Goal: Information Seeking & Learning: Learn about a topic

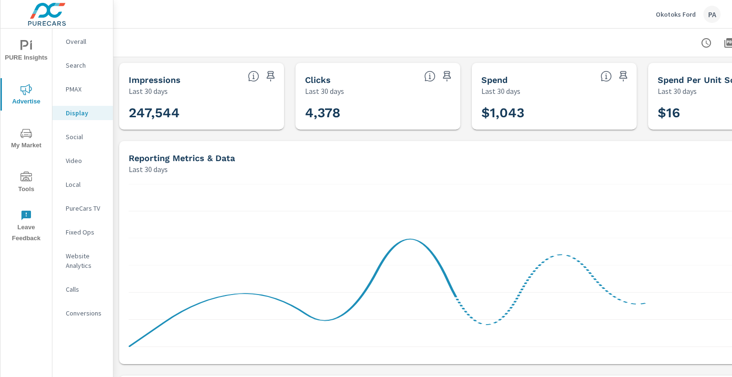
click at [680, 14] on p "Okotoks Ford" at bounding box center [676, 14] width 40 height 9
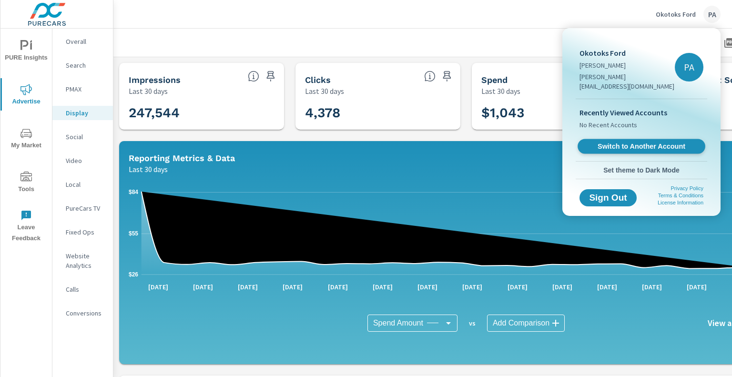
click at [630, 142] on link "Switch to Another Account" at bounding box center [641, 146] width 128 height 15
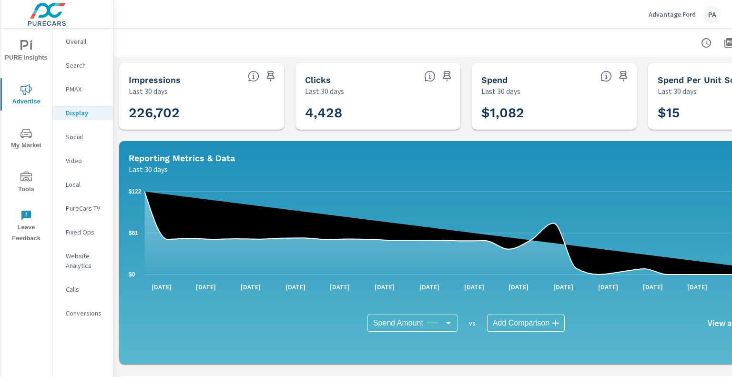
click at [82, 40] on p "Overall" at bounding box center [86, 42] width 40 height 10
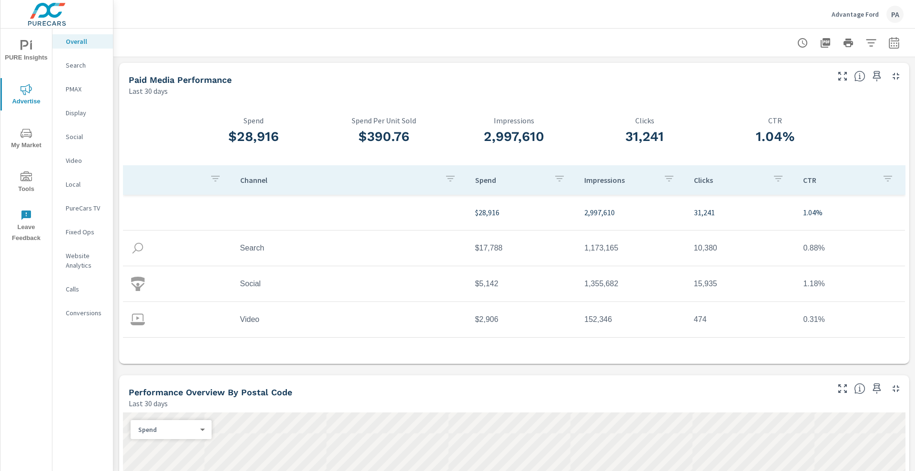
drag, startPoint x: 726, startPoint y: 1, endPoint x: 705, endPoint y: 114, distance: 114.4
click at [710, 114] on div "1.04% CTR" at bounding box center [775, 132] width 131 height 65
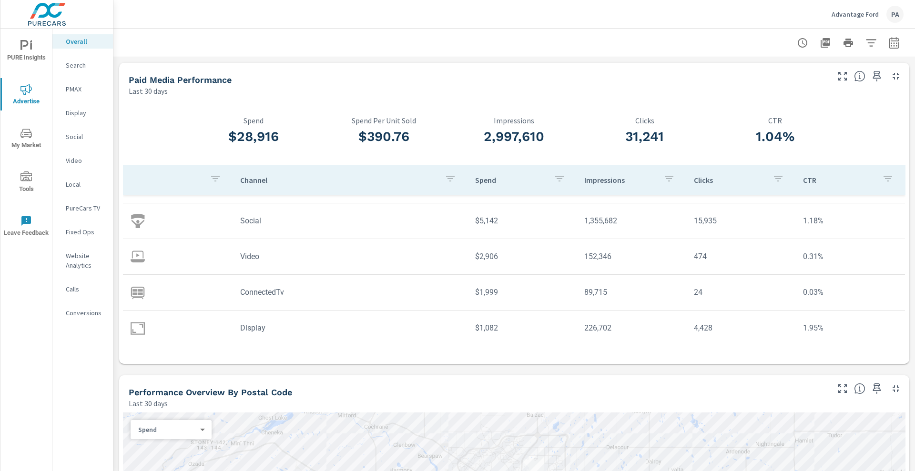
scroll to position [63, 0]
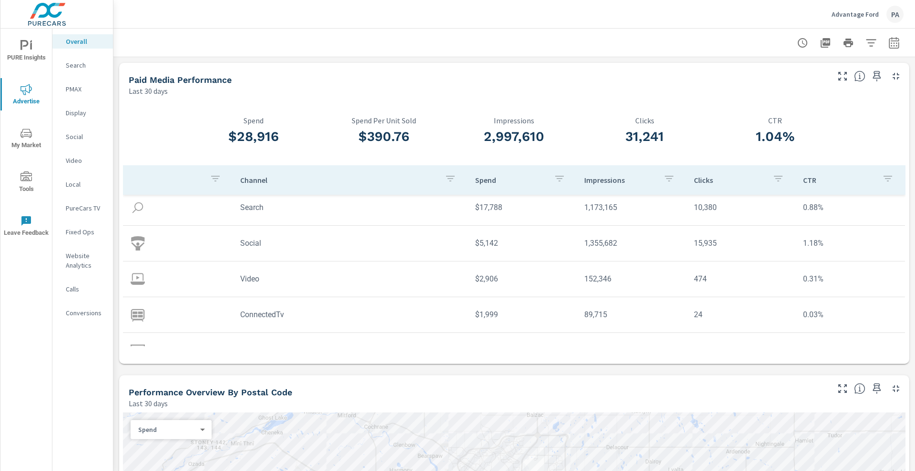
scroll to position [41, 0]
click at [731, 47] on icon "button" at bounding box center [893, 42] width 11 height 11
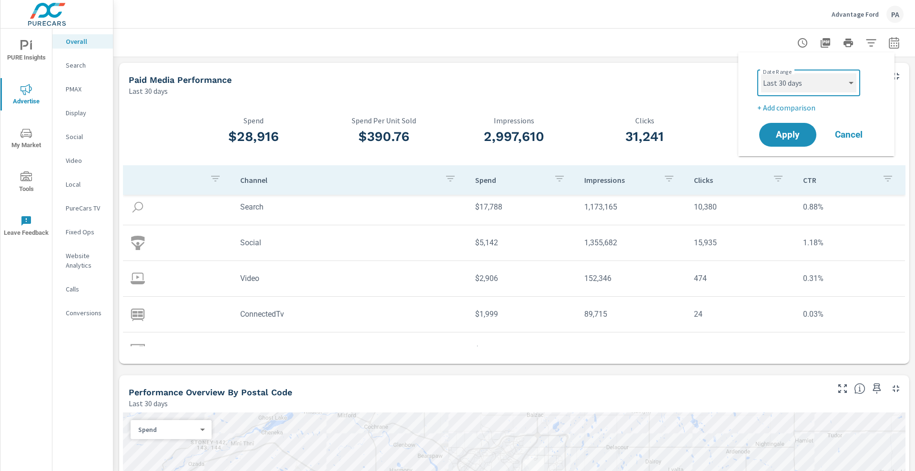
click at [731, 77] on select "Custom [DATE] Last week Last 7 days Last 14 days Last 30 days Last 45 days Last…" at bounding box center [808, 82] width 95 height 19
click at [731, 73] on select "Custom [DATE] Last week Last 7 days Last 14 days Last 30 days Last 45 days Last…" at bounding box center [808, 82] width 95 height 19
select select "Last 90 days"
click at [731, 140] on span "Apply" at bounding box center [787, 135] width 39 height 9
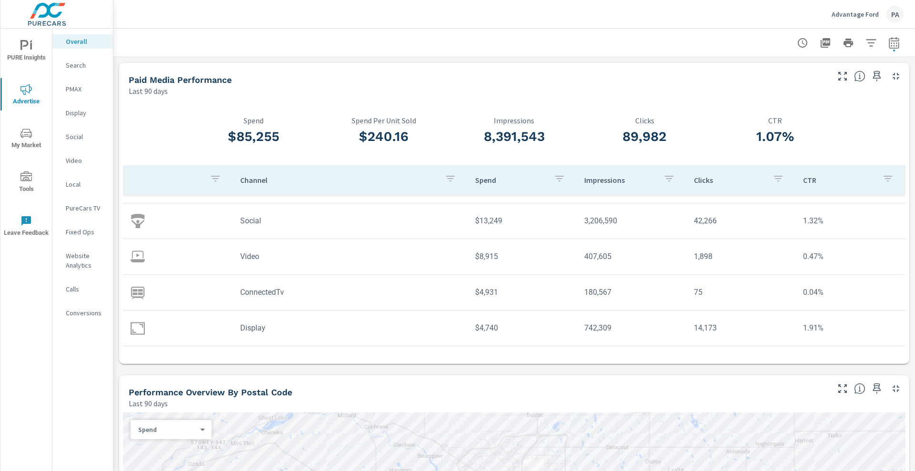
scroll to position [63, 0]
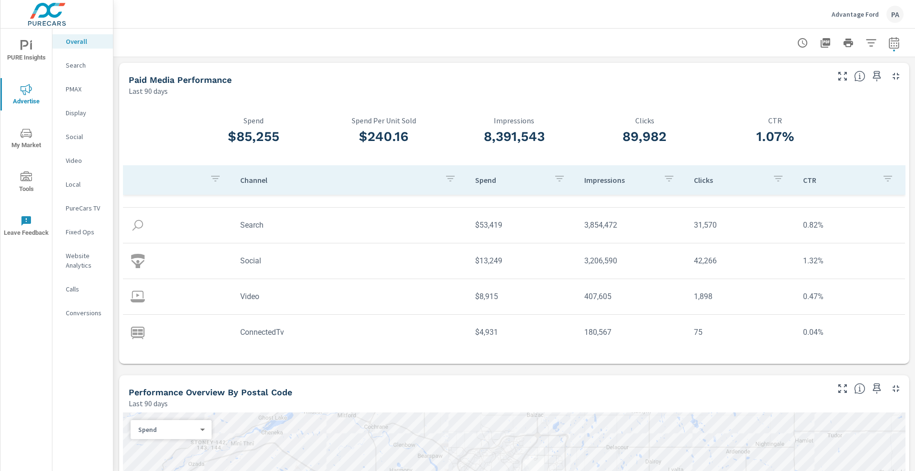
click at [731, 50] on button "button" at bounding box center [893, 42] width 19 height 19
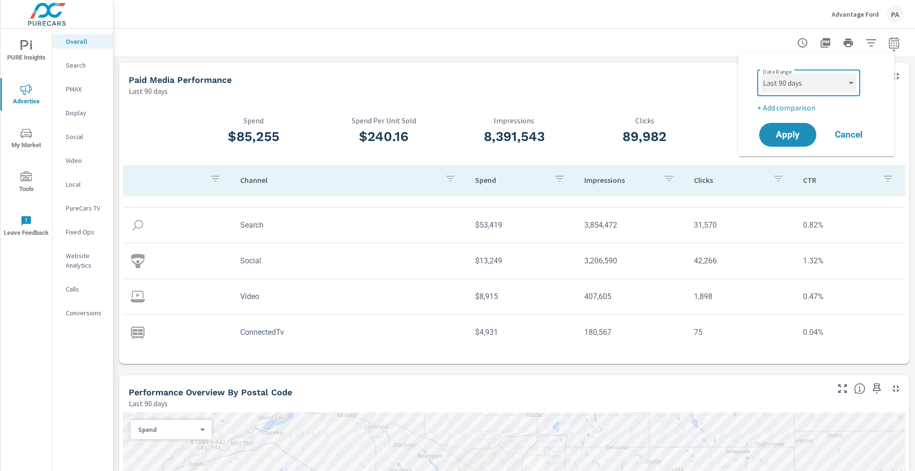
click at [731, 80] on select "Custom [DATE] Last week Last 7 days Last 14 days Last 30 days Last 45 days Last…" at bounding box center [808, 82] width 95 height 19
click at [731, 73] on select "Custom [DATE] Last week Last 7 days Last 14 days Last 30 days Last 45 days Last…" at bounding box center [808, 82] width 95 height 19
select select "Last month"
click at [731, 136] on span "Apply" at bounding box center [787, 135] width 39 height 9
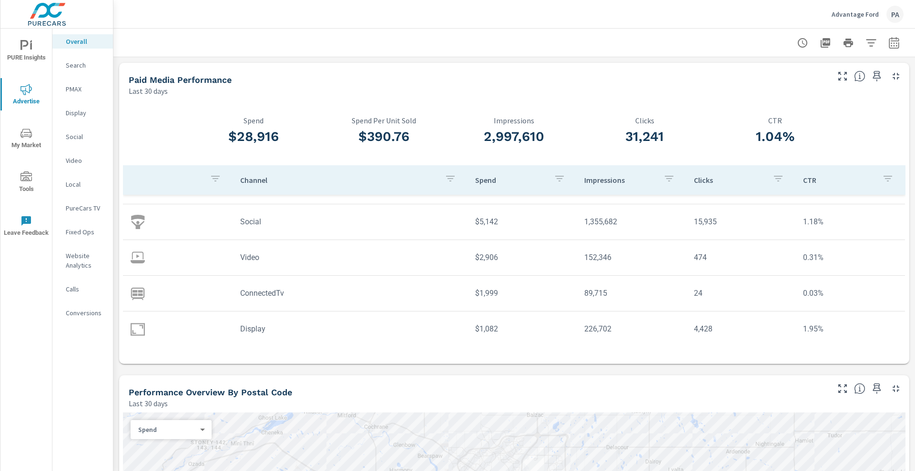
scroll to position [64, 0]
click at [731, 44] on icon "button" at bounding box center [893, 42] width 11 height 11
click at [731, 91] on select "Custom [DATE] Last week Last 7 days Last 14 days Last 30 days Last 45 days Last…" at bounding box center [808, 82] width 95 height 19
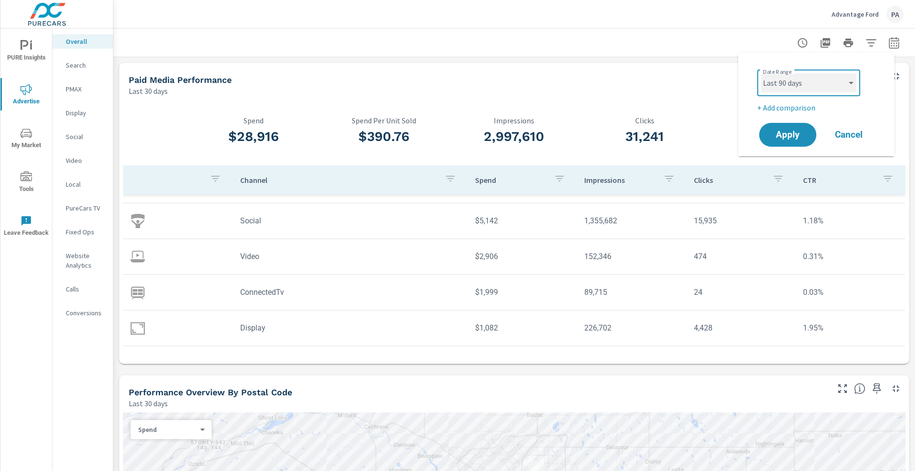
click at [731, 73] on select "Custom [DATE] Last week Last 7 days Last 14 days Last 30 days Last 45 days Last…" at bounding box center [808, 82] width 95 height 19
select select "Last 90 days"
click at [731, 136] on span "Apply" at bounding box center [787, 135] width 39 height 9
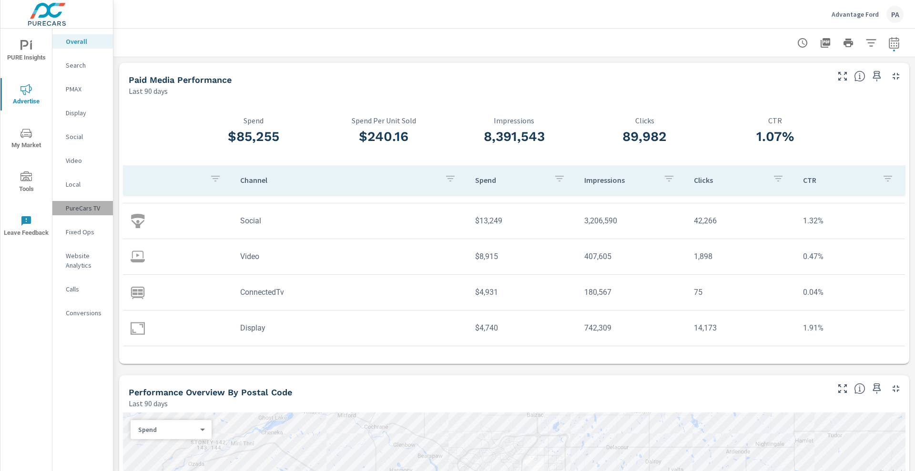
click at [84, 208] on p "PureCars TV" at bounding box center [86, 208] width 40 height 10
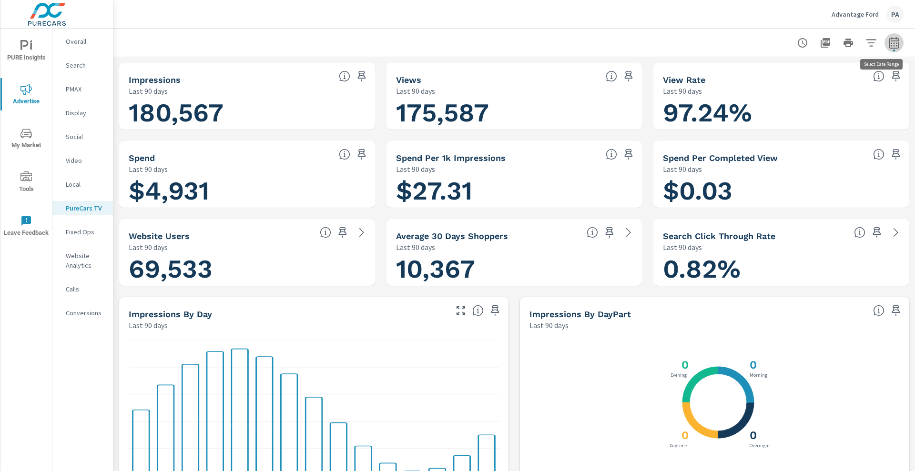
click at [731, 40] on button "button" at bounding box center [893, 42] width 19 height 19
select select "Last 90 days"
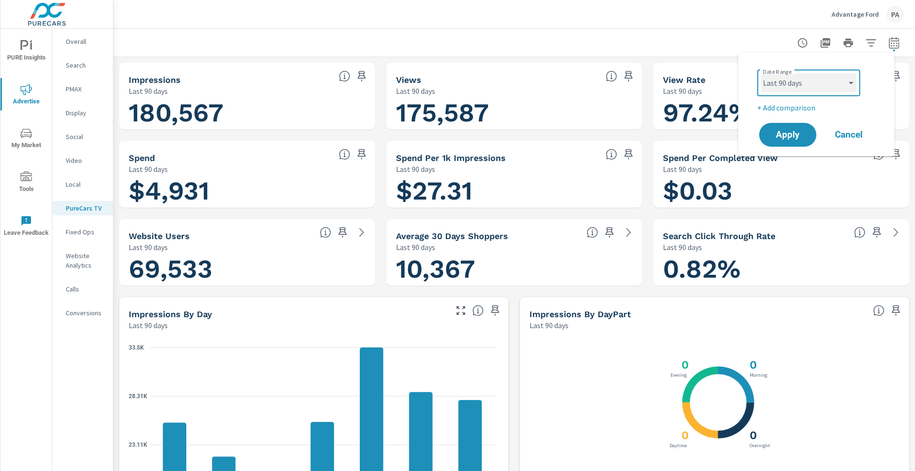
click at [731, 84] on select "Custom [DATE] Last week Last 7 days Last 14 days Last 30 days Last 45 days Last…" at bounding box center [808, 82] width 95 height 19
click at [731, 73] on select "Custom [DATE] Last week Last 7 days Last 14 days Last 30 days Last 45 days Last…" at bounding box center [808, 82] width 95 height 19
click at [731, 136] on span "Cancel" at bounding box center [848, 135] width 38 height 9
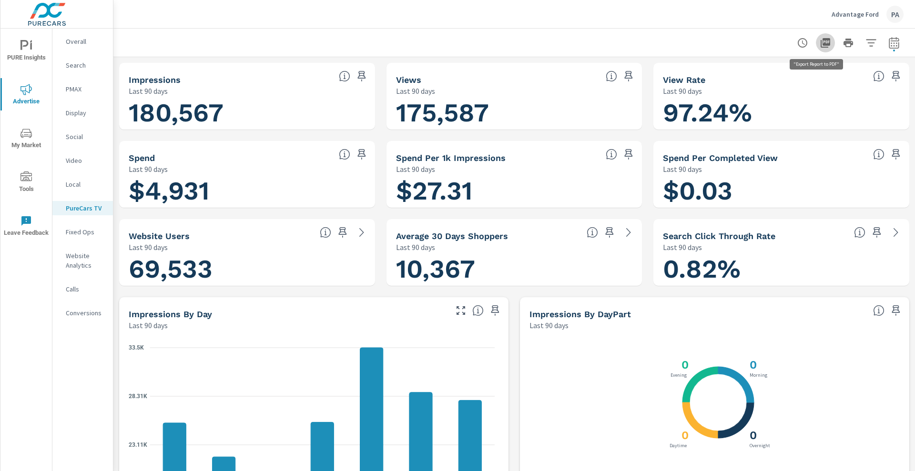
click at [731, 42] on icon "button" at bounding box center [825, 43] width 10 height 10
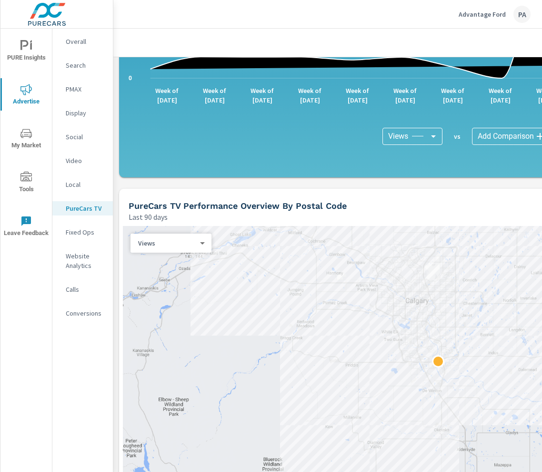
scroll to position [1059, 0]
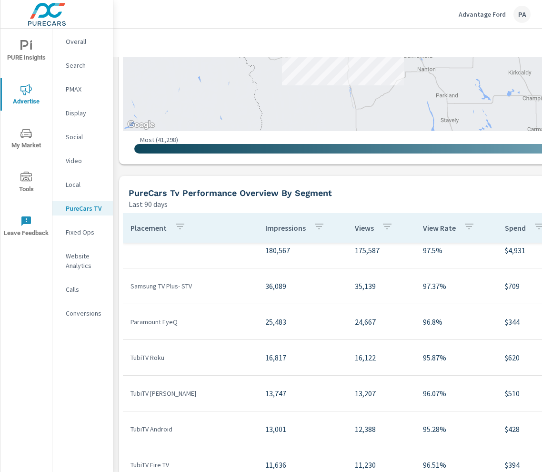
scroll to position [11, 0]
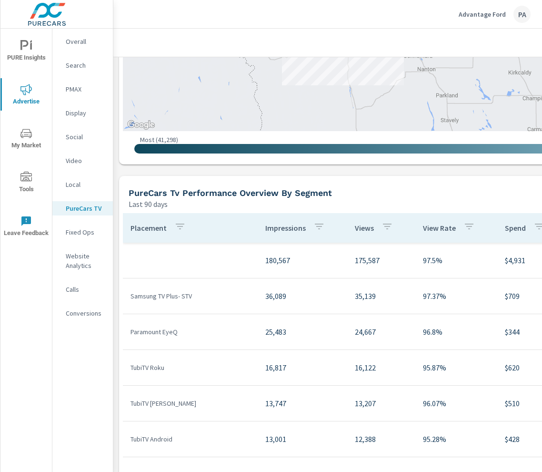
click at [80, 160] on p "Video" at bounding box center [86, 161] width 40 height 10
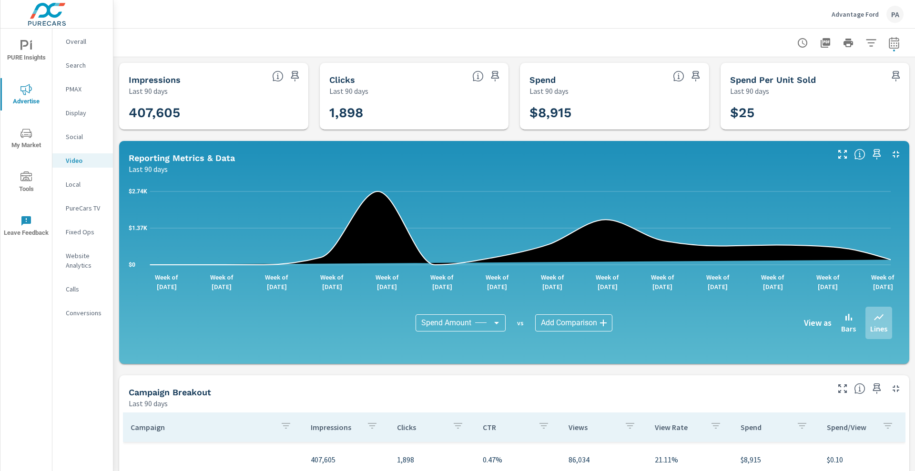
click at [731, 41] on icon "button" at bounding box center [825, 43] width 10 height 10
click at [82, 136] on p "Social" at bounding box center [86, 137] width 40 height 10
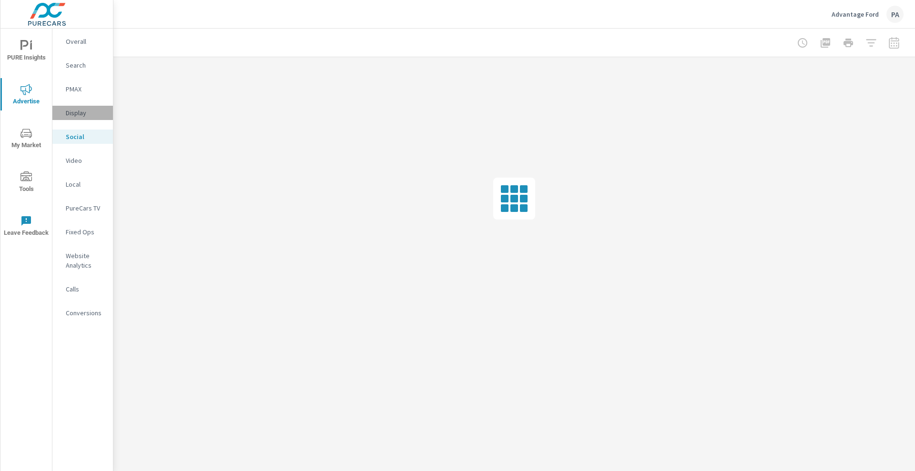
click at [83, 112] on p "Display" at bounding box center [86, 113] width 40 height 10
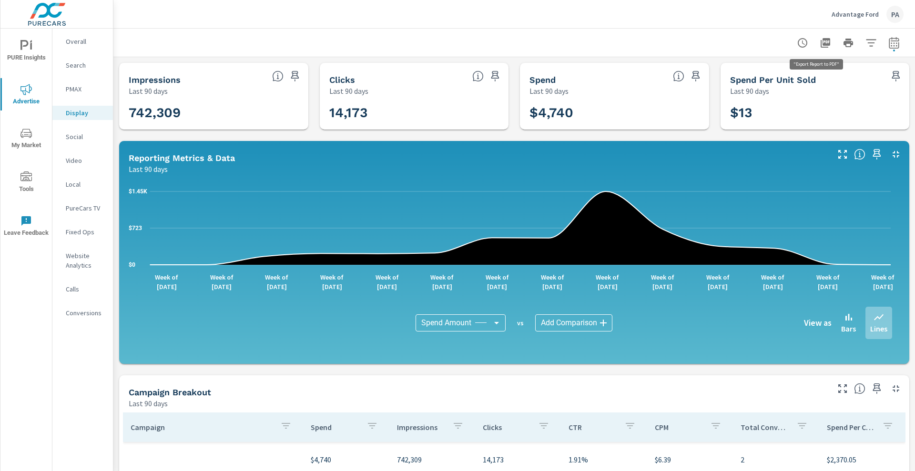
click at [731, 40] on icon "button" at bounding box center [825, 43] width 10 height 10
click at [76, 139] on p "Social" at bounding box center [86, 137] width 40 height 10
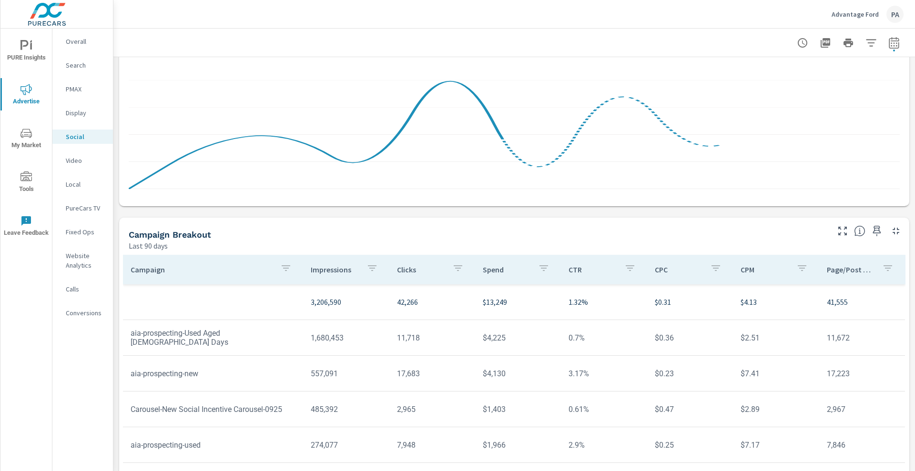
scroll to position [160, 0]
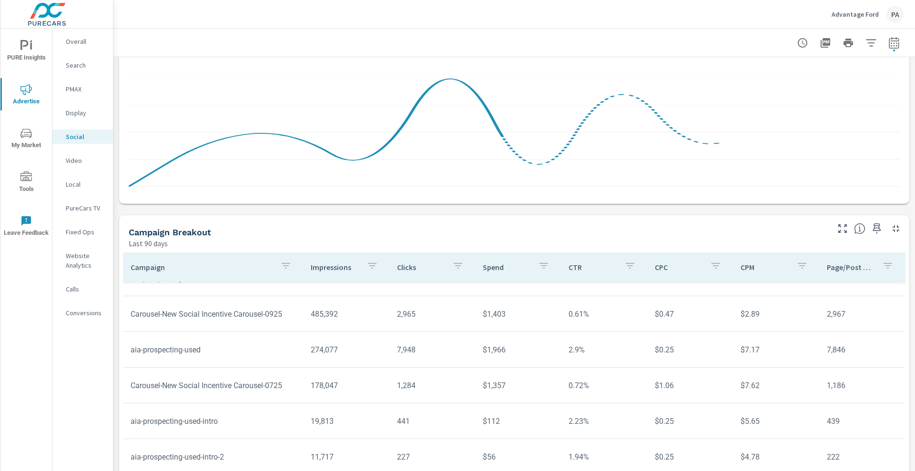
scroll to position [106, 0]
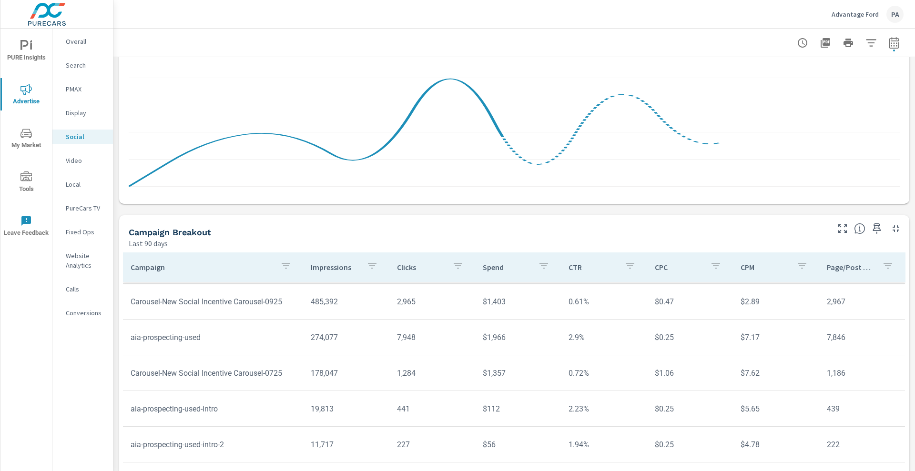
scroll to position [43, 0]
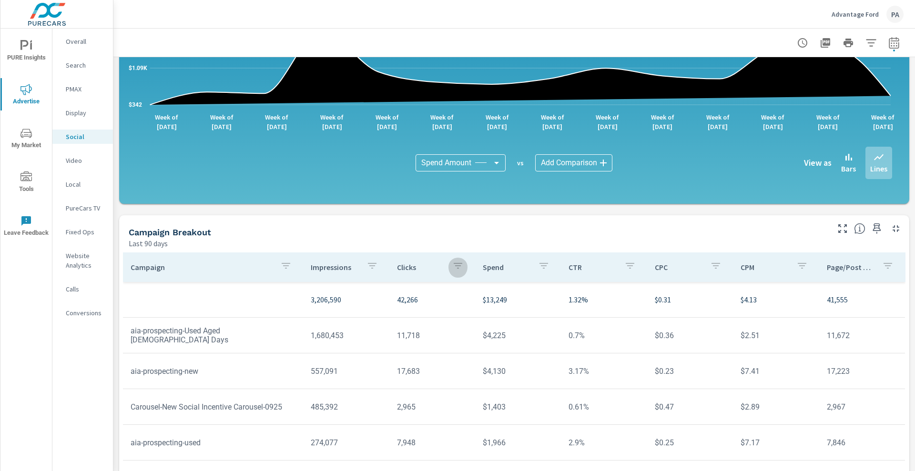
click at [448, 264] on button "button" at bounding box center [457, 267] width 19 height 22
click at [347, 231] on div at bounding box center [457, 235] width 915 height 471
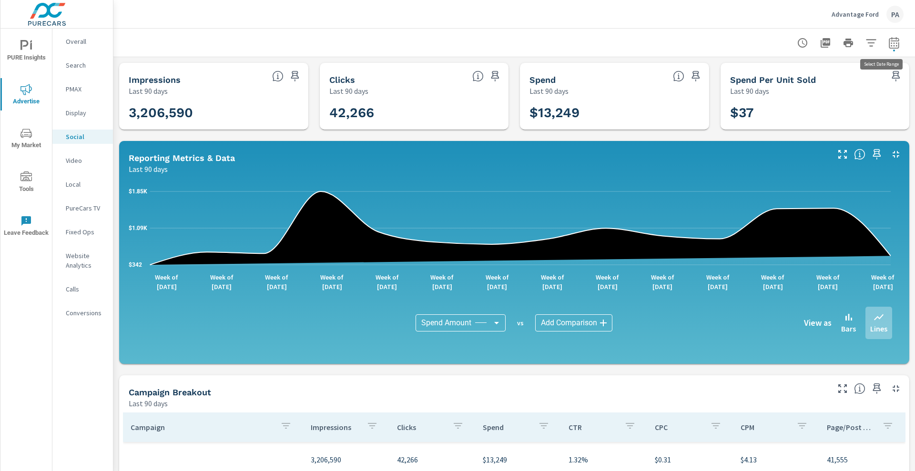
click at [731, 41] on icon "button" at bounding box center [893, 42] width 11 height 11
select select "Last 90 days"
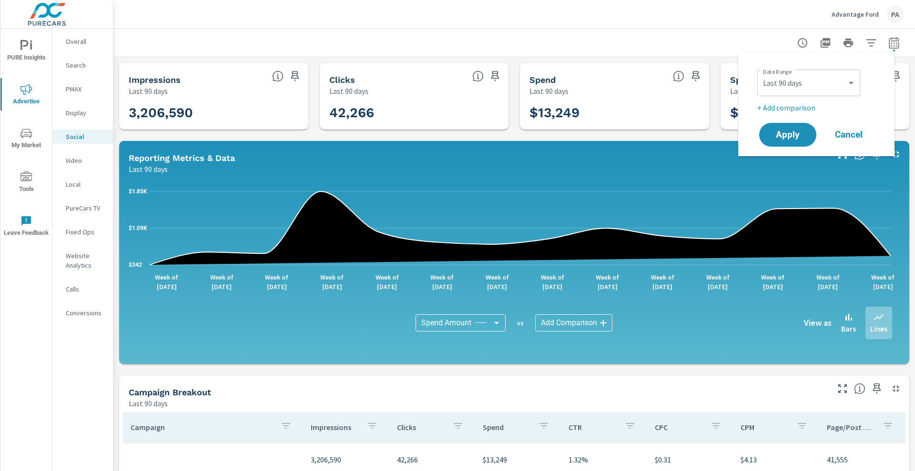
click at [731, 30] on div at bounding box center [514, 43] width 778 height 28
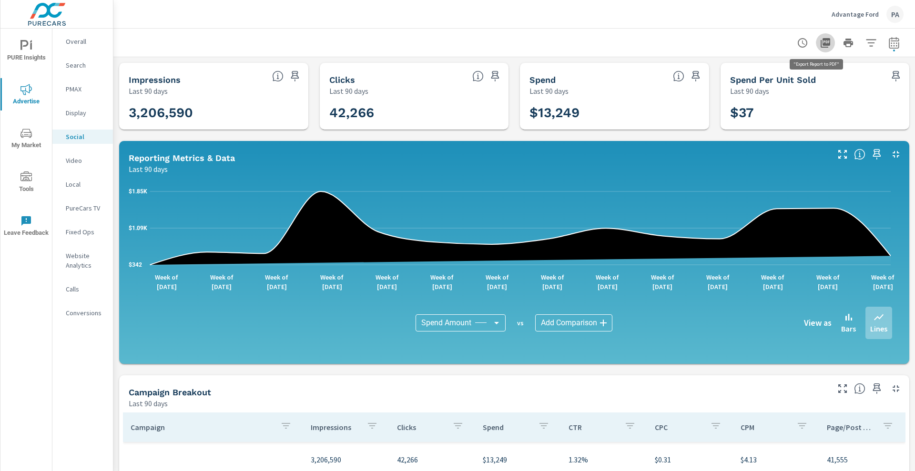
click at [731, 43] on icon "button" at bounding box center [825, 43] width 10 height 10
